Goal: Check status

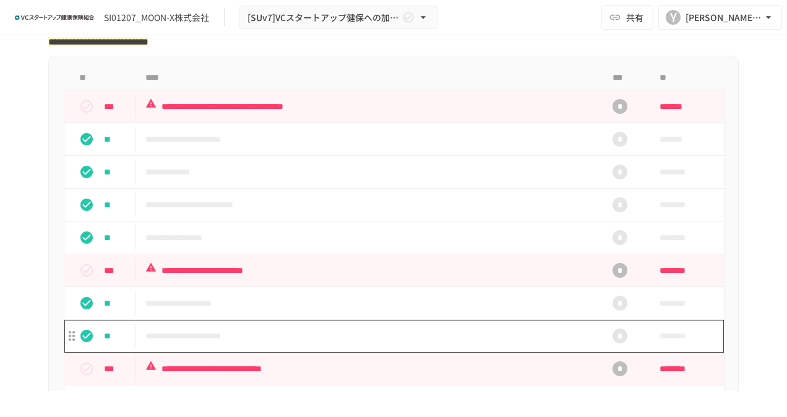
scroll to position [371, 0]
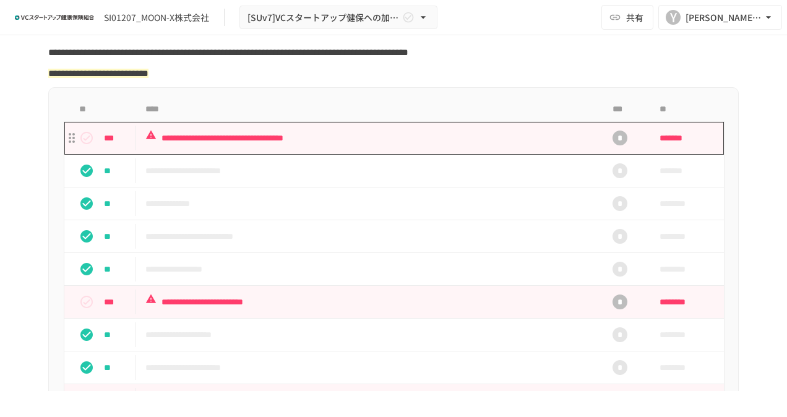
click at [422, 146] on p "**********" at bounding box center [367, 138] width 445 height 15
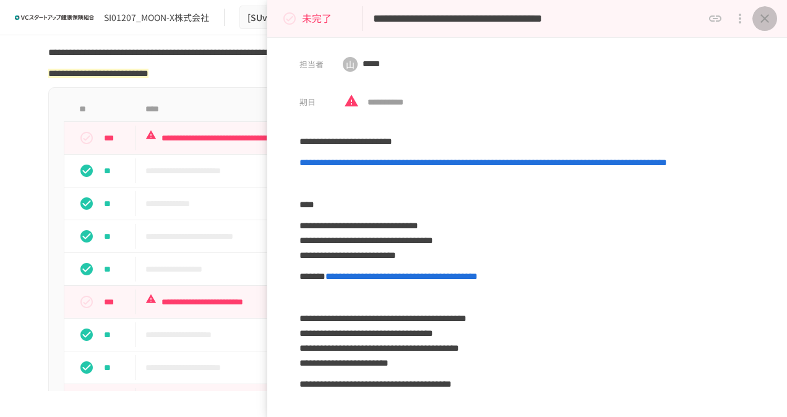
click at [754, 18] on button "close drawer" at bounding box center [765, 18] width 25 height 25
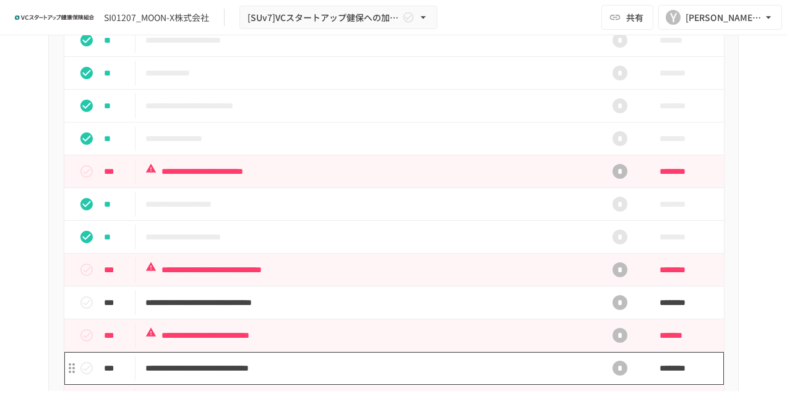
scroll to position [371, 0]
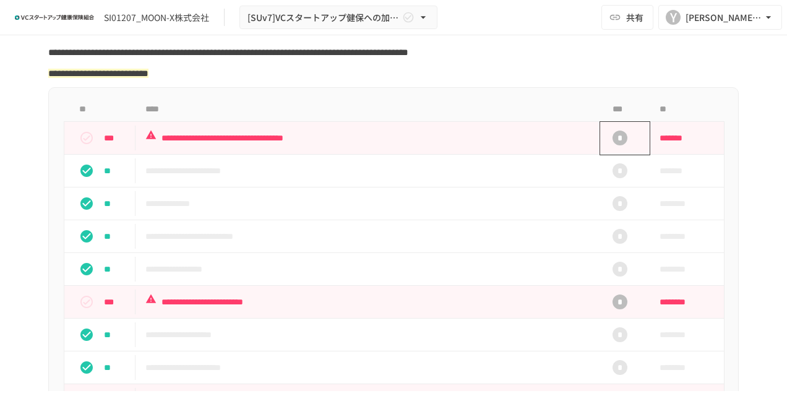
click at [619, 145] on div "*" at bounding box center [620, 138] width 15 height 15
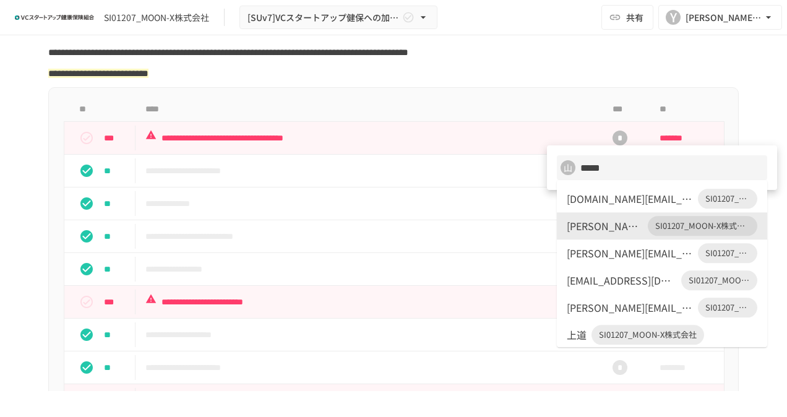
click at [738, 96] on div at bounding box center [393, 208] width 787 height 417
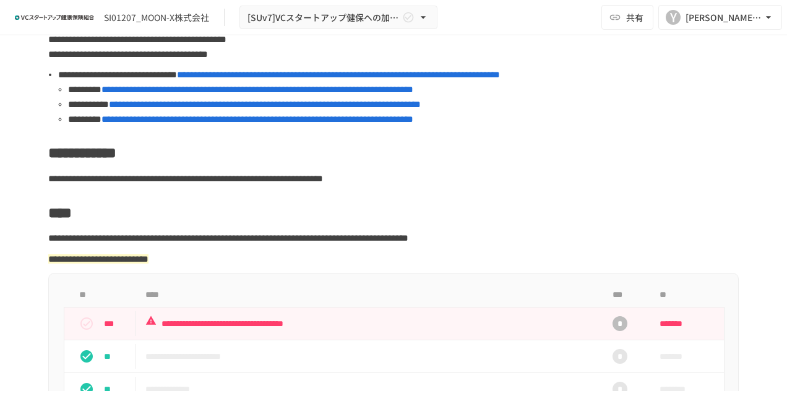
scroll to position [0, 0]
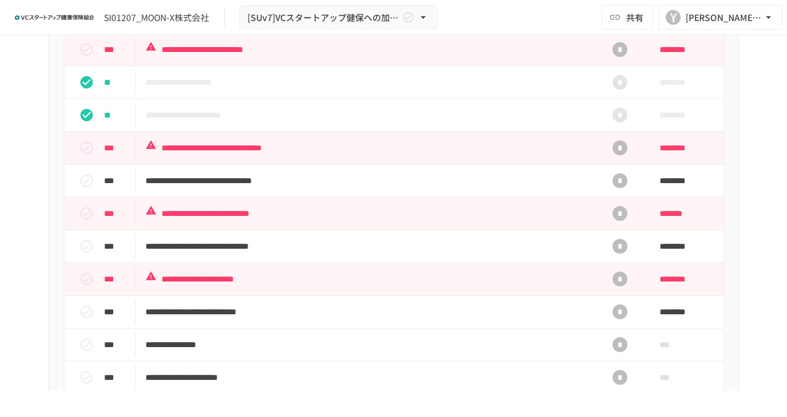
scroll to position [619, 0]
